Goal: Transaction & Acquisition: Purchase product/service

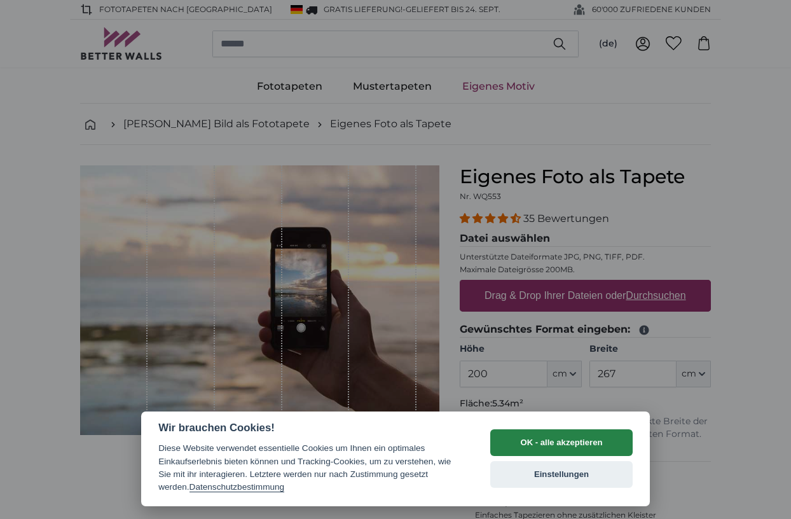
click at [557, 443] on button "OK - alle akzeptieren" at bounding box center [561, 442] width 142 height 27
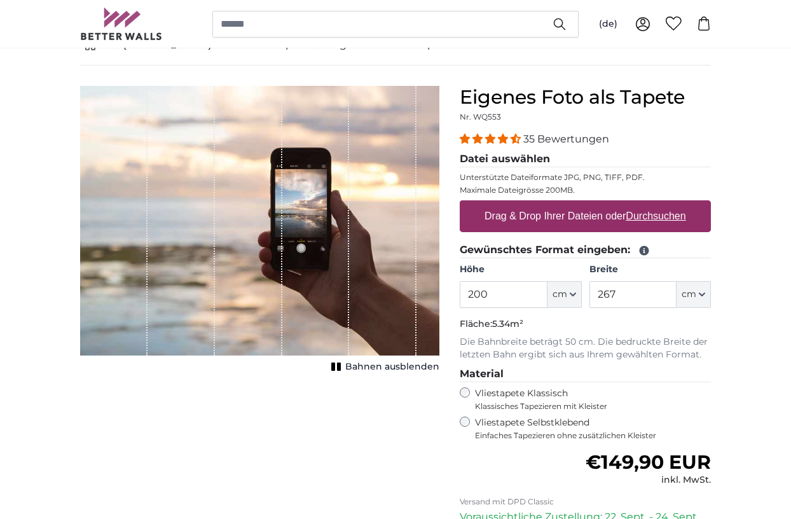
scroll to position [83, 0]
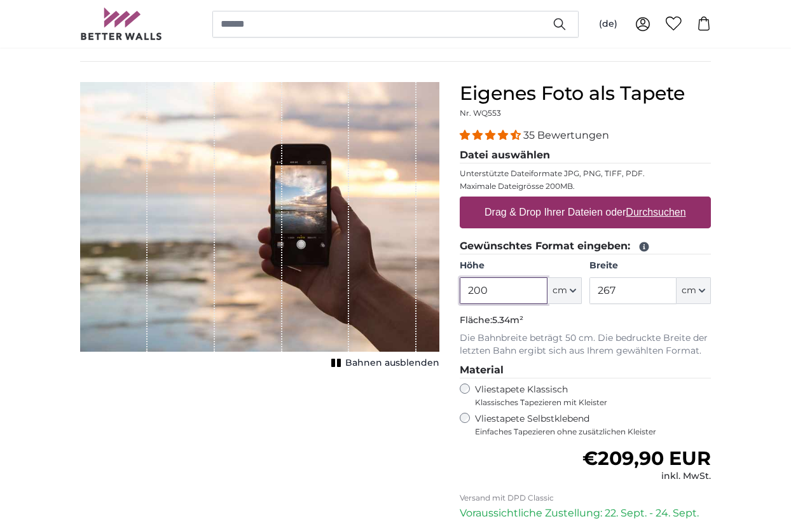
click at [499, 296] on input "200" at bounding box center [503, 290] width 87 height 27
drag, startPoint x: 509, startPoint y: 289, endPoint x: 454, endPoint y: 291, distance: 55.4
click at [453, 291] on div "Eigenes Foto als Tapete Nr. WQ553 35 Bewertungen Datei auswählen Unterstützte D…" at bounding box center [585, 368] width 271 height 573
type input "282"
drag, startPoint x: 649, startPoint y: 297, endPoint x: 587, endPoint y: 294, distance: 61.8
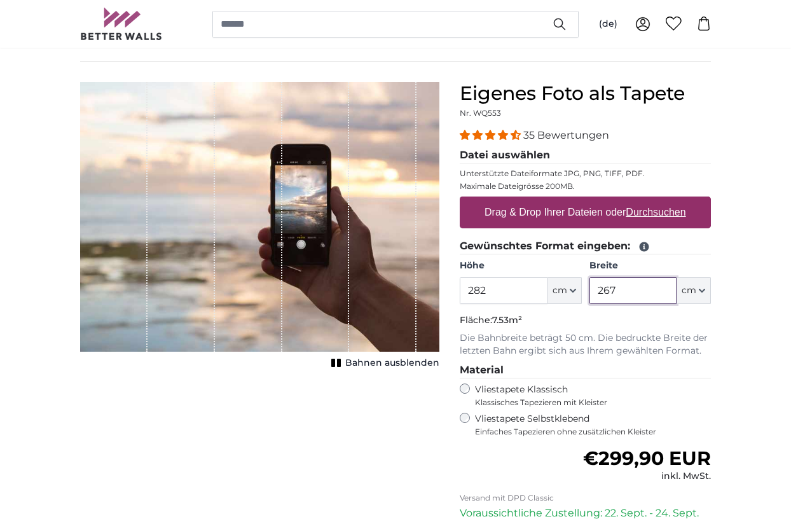
click at [587, 294] on div "Höhe 282 ft cm Centimeter (cm) Inches (inch) Feet (ft. in.) Breite 267 ft cm Ce…" at bounding box center [585, 281] width 251 height 45
type input "127"
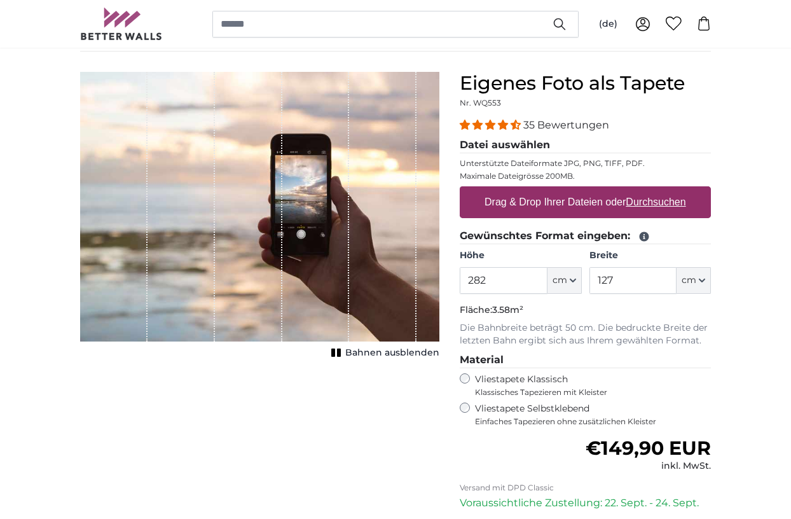
scroll to position [83, 0]
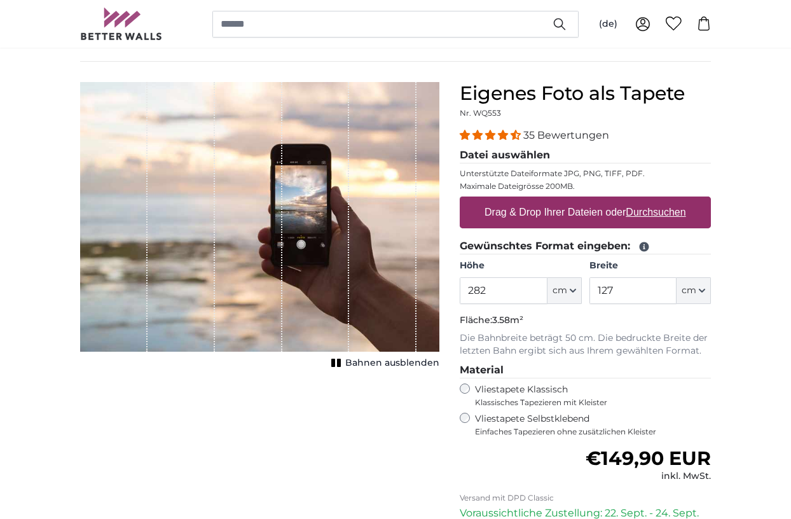
click at [652, 216] on u "Durchsuchen" at bounding box center [656, 212] width 60 height 11
click at [652, 200] on input "Drag & Drop Ihrer Dateien oder Durchsuchen" at bounding box center [585, 198] width 251 height 4
type input "**********"
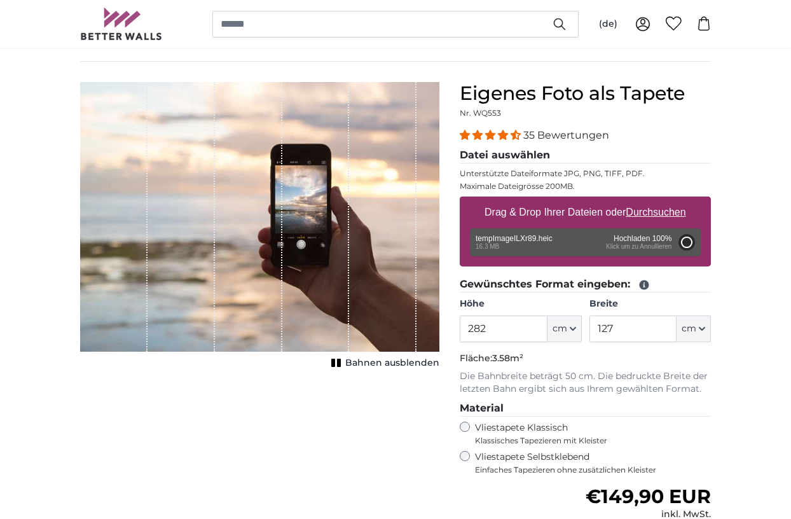
type input "200"
type input "134"
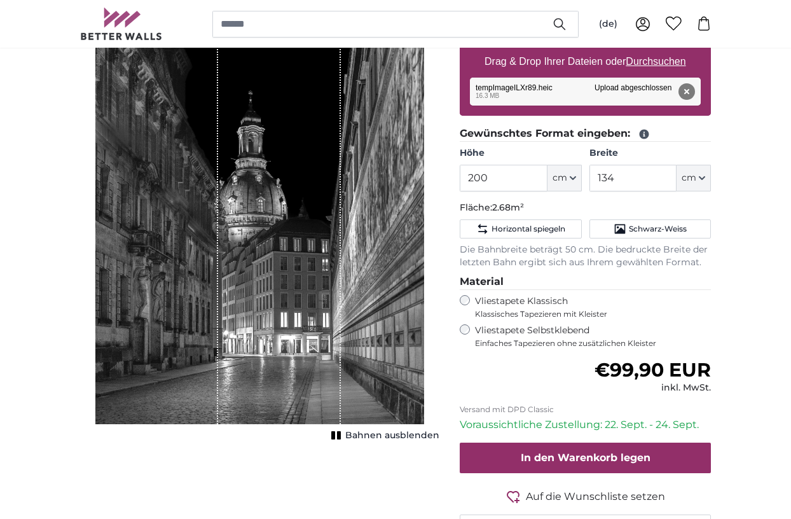
scroll to position [238, 0]
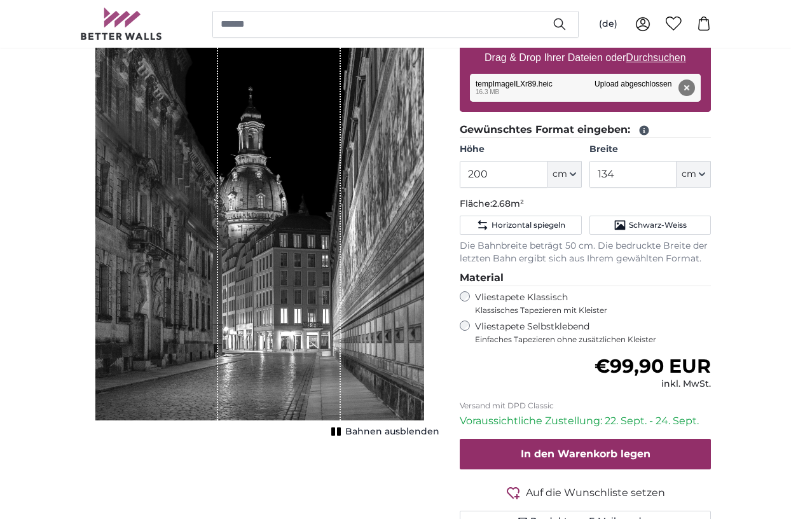
click at [339, 433] on icon "1 of 1" at bounding box center [336, 432] width 13 height 10
click at [336, 433] on rect "1 of 1" at bounding box center [334, 431] width 4 height 8
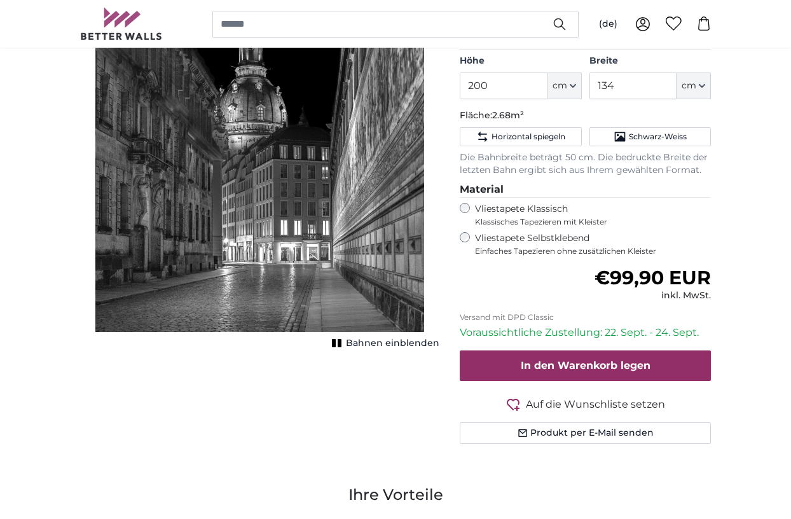
scroll to position [325, 0]
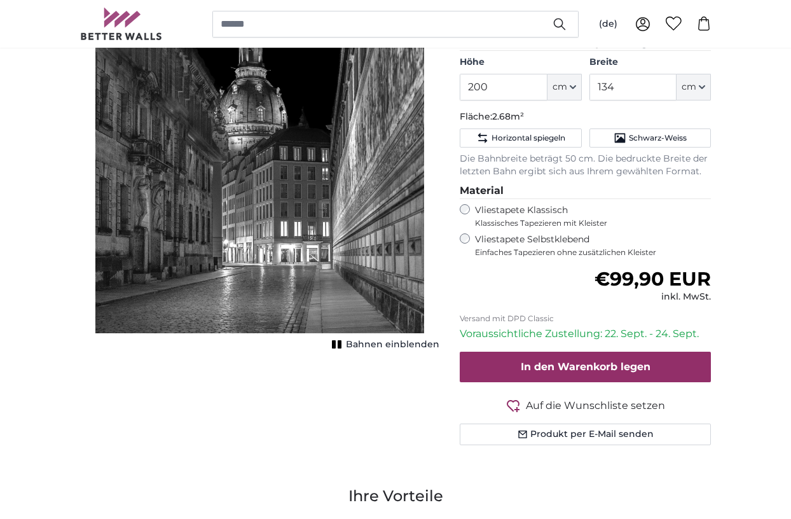
click at [338, 349] on icon "1 of 1" at bounding box center [337, 345] width 13 height 10
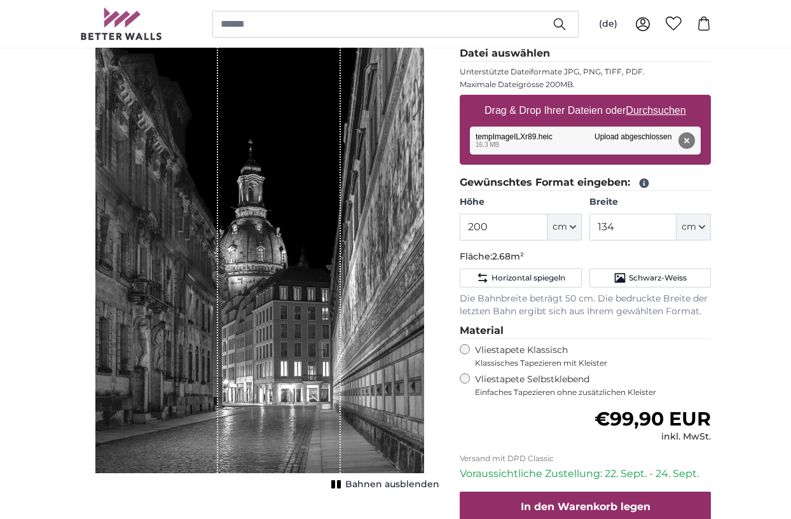
scroll to position [182, 0]
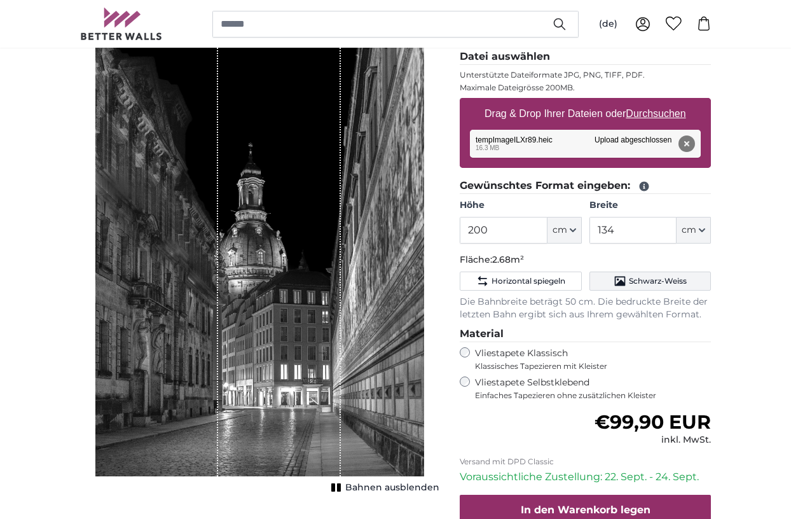
click at [652, 285] on button "Schwarz-Weiss" at bounding box center [649, 280] width 121 height 19
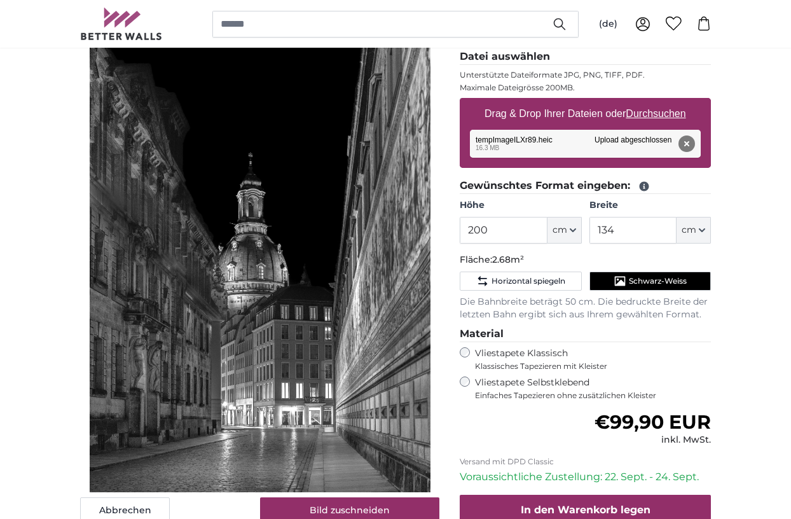
click at [652, 285] on button "Schwarz-Weiss" at bounding box center [649, 280] width 121 height 19
click at [651, 283] on span "Schwarz-Weiss" at bounding box center [658, 281] width 58 height 10
click at [656, 278] on span "Schwarz-Weiss" at bounding box center [658, 281] width 58 height 10
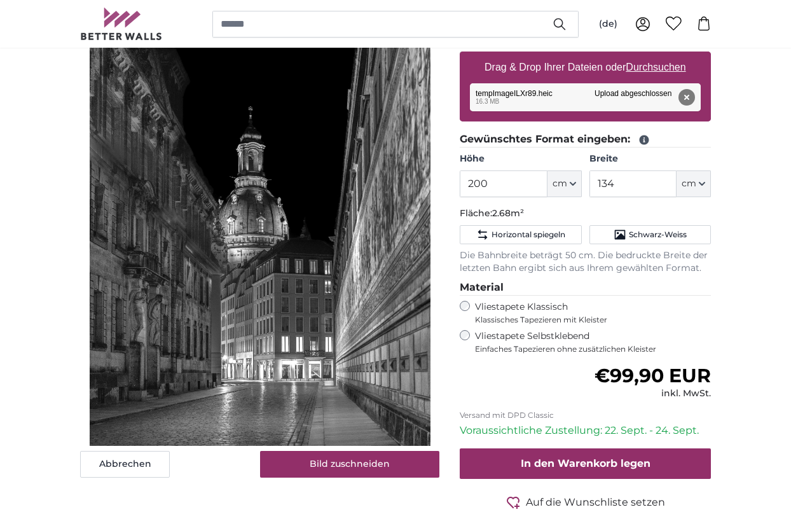
scroll to position [231, 0]
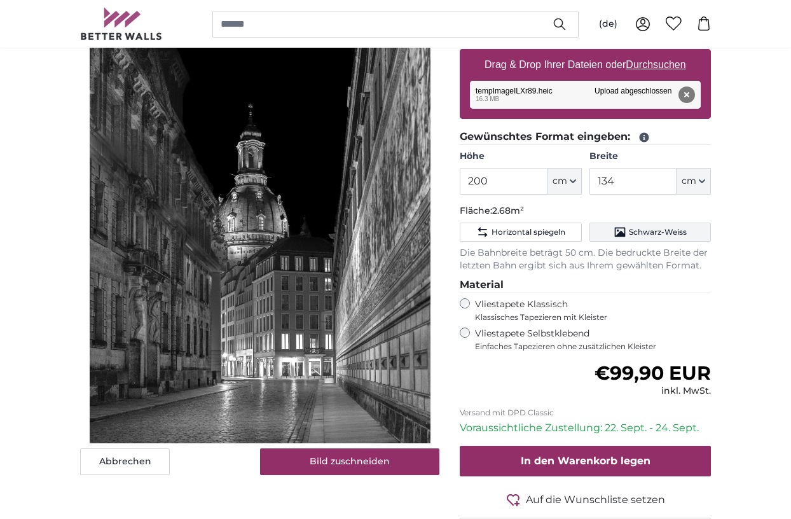
click at [626, 235] on icon "Schwarz-Weiss" at bounding box center [620, 232] width 13 height 13
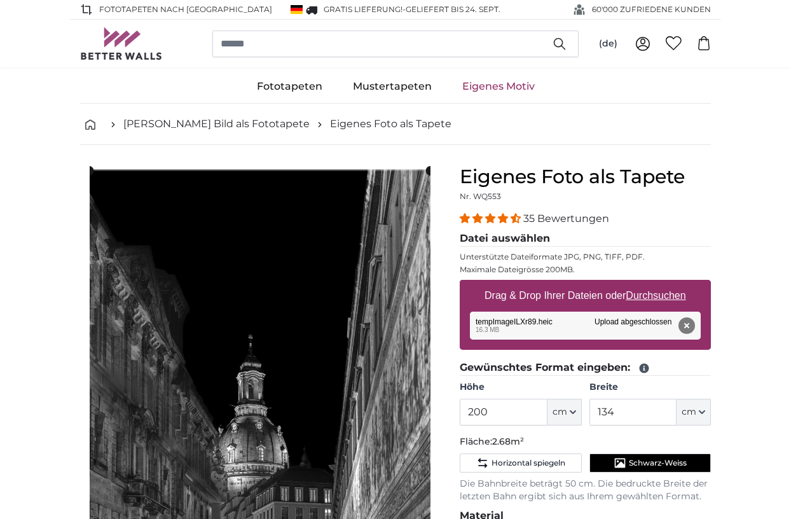
scroll to position [0, 0]
